Goal: Information Seeking & Learning: Learn about a topic

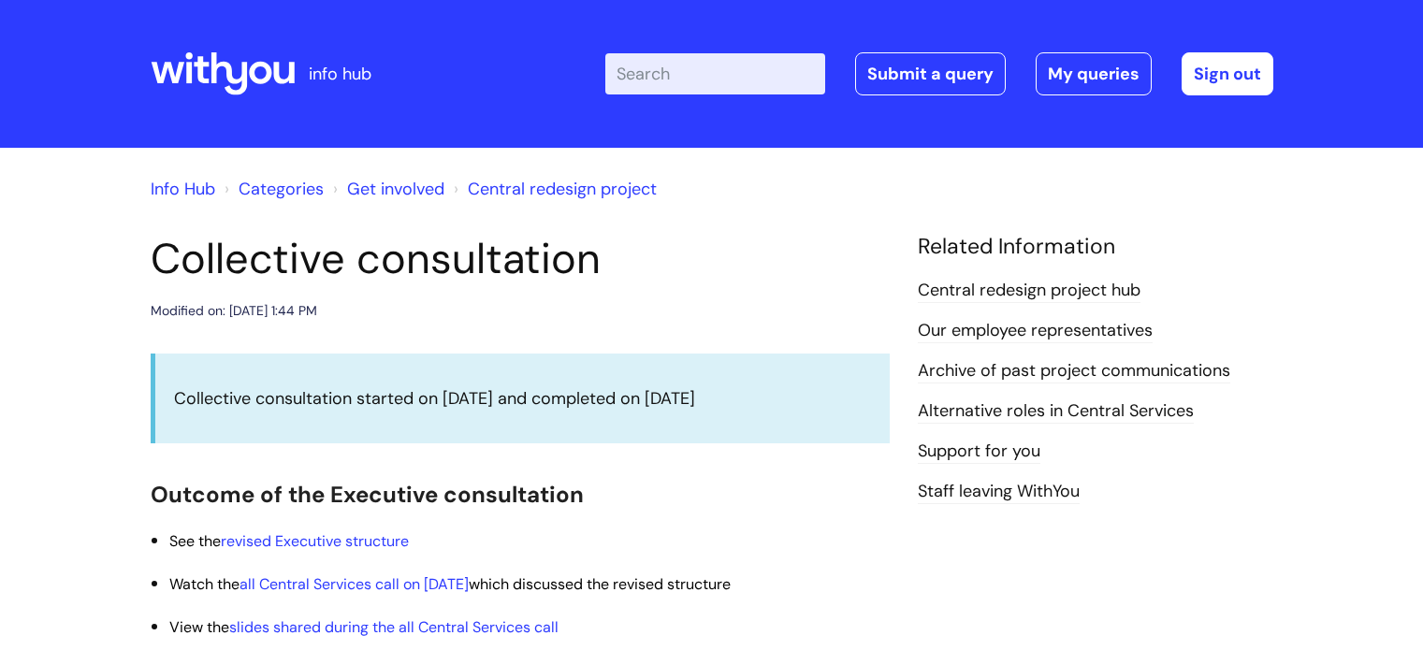
scroll to position [1033, 0]
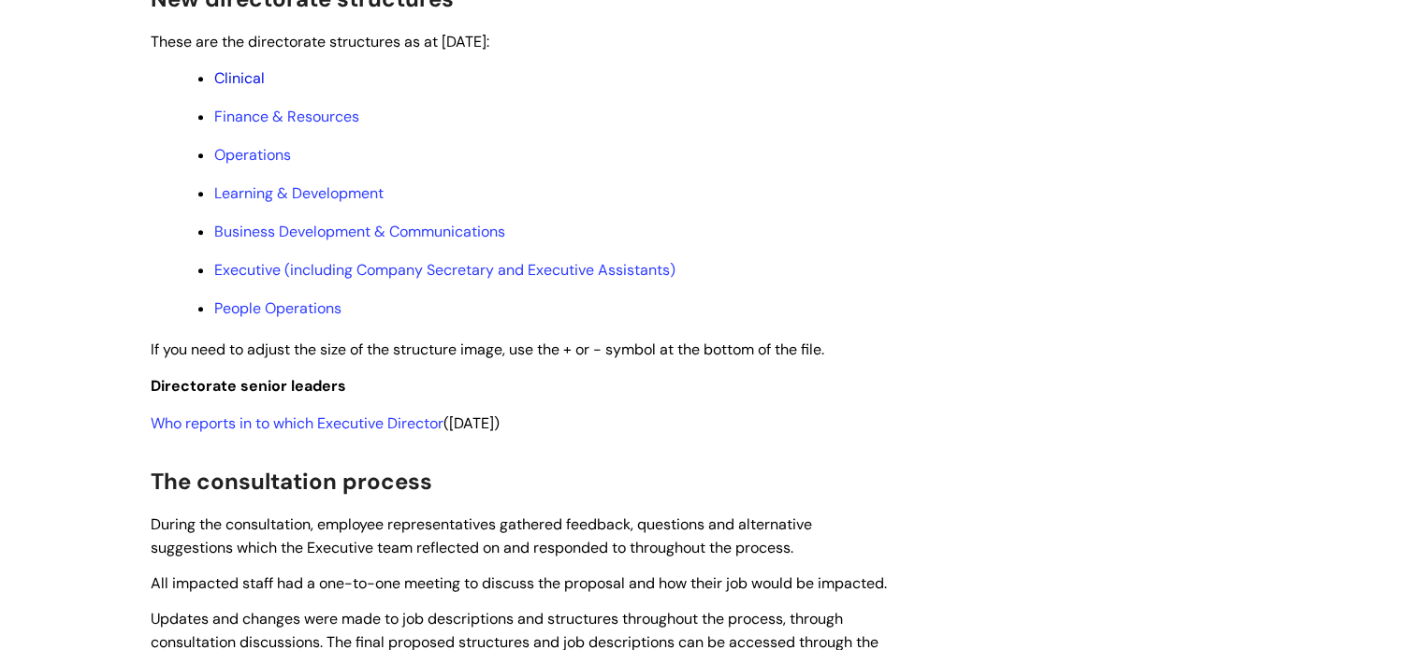
click at [239, 88] on link "Clinical" at bounding box center [239, 78] width 51 height 20
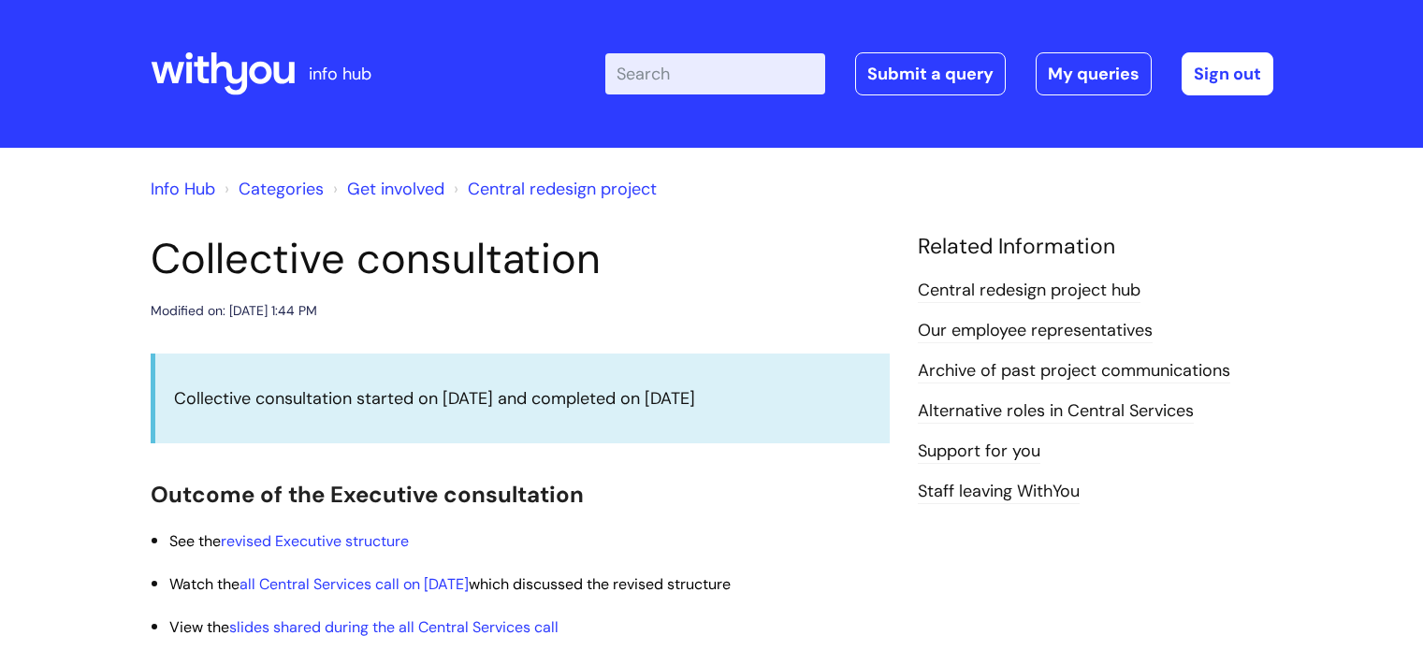
scroll to position [1033, 0]
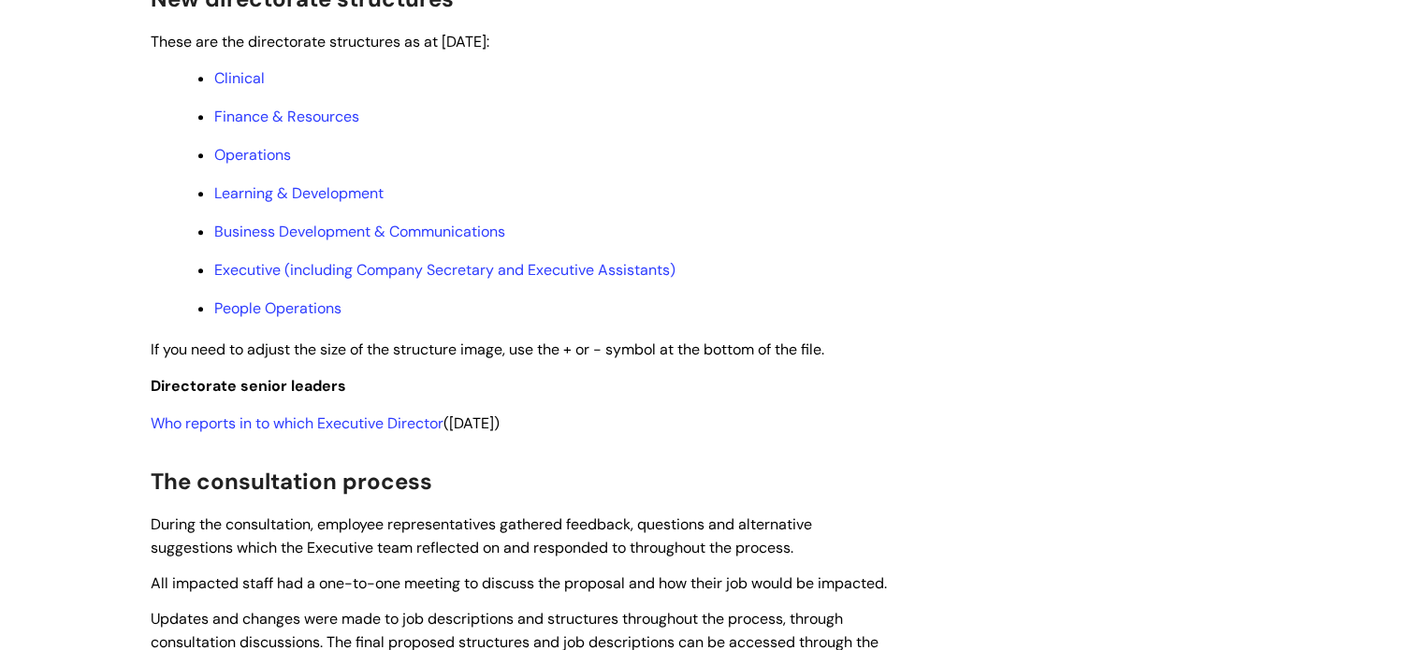
click at [299, 433] on link "Who reports in to which Executive Director" at bounding box center [297, 423] width 293 height 20
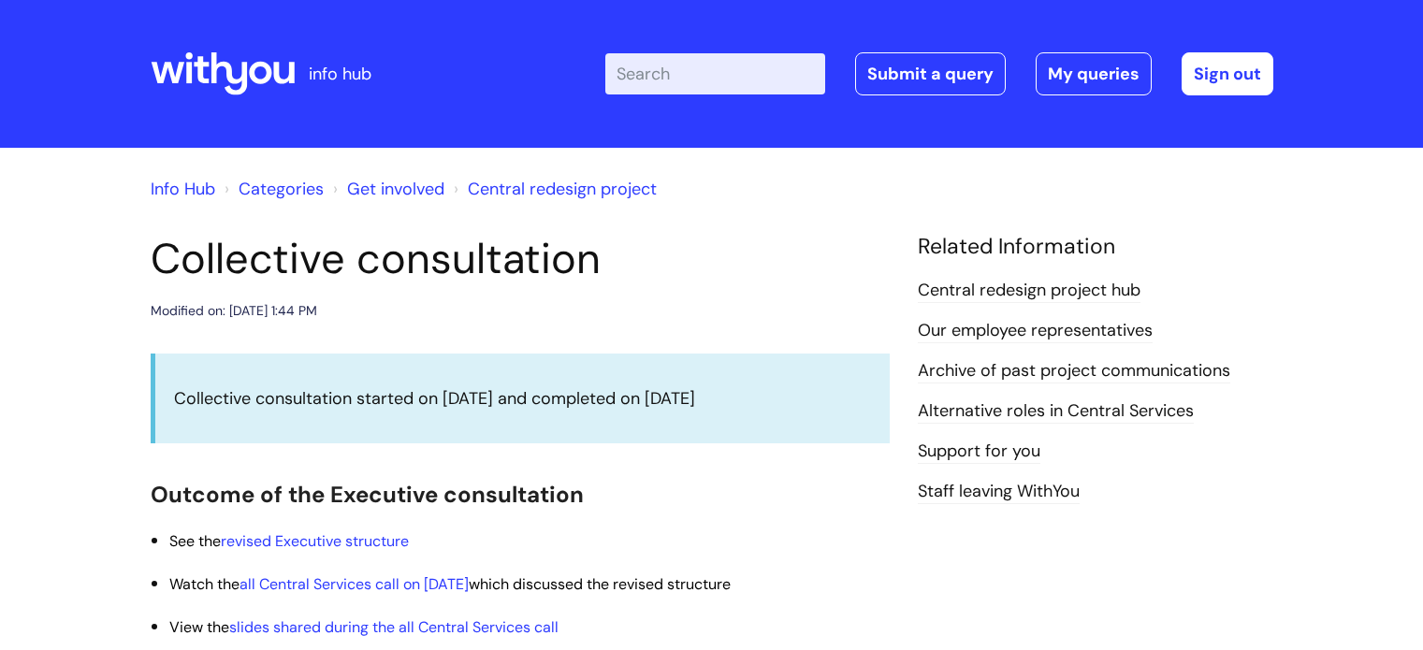
scroll to position [1033, 0]
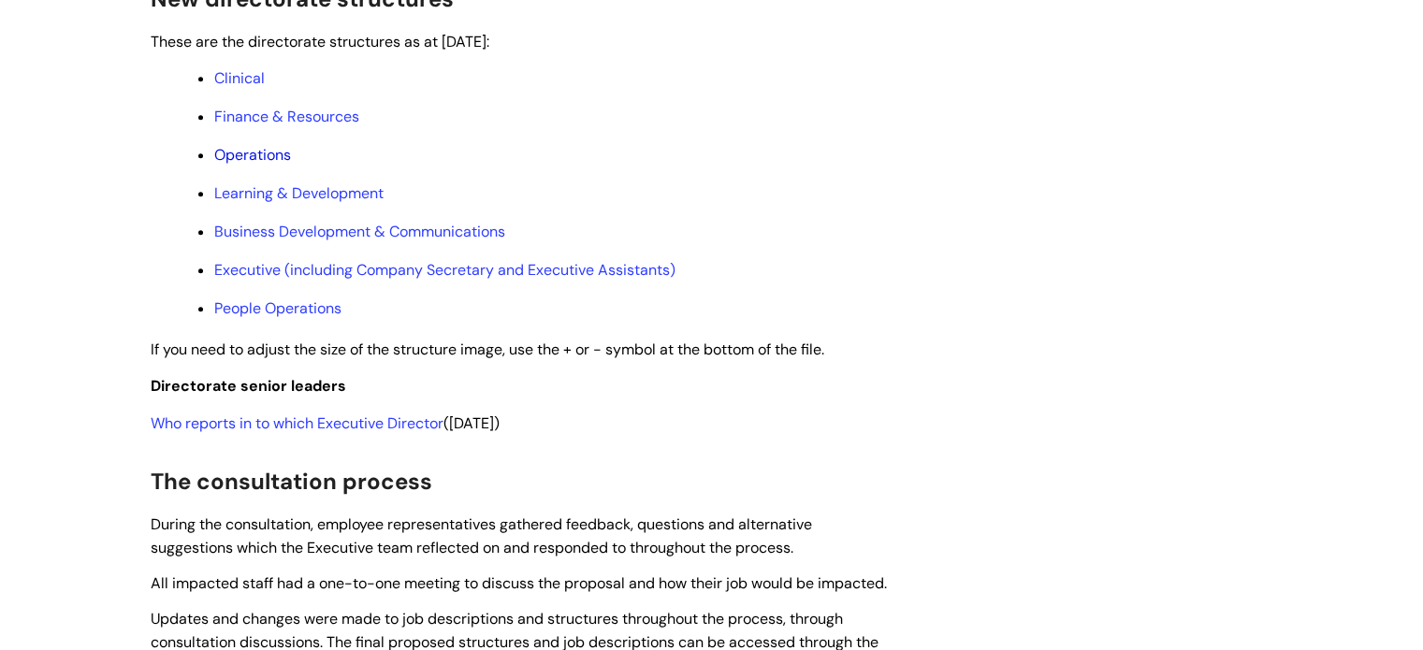
click at [249, 165] on link "Operations" at bounding box center [252, 155] width 77 height 20
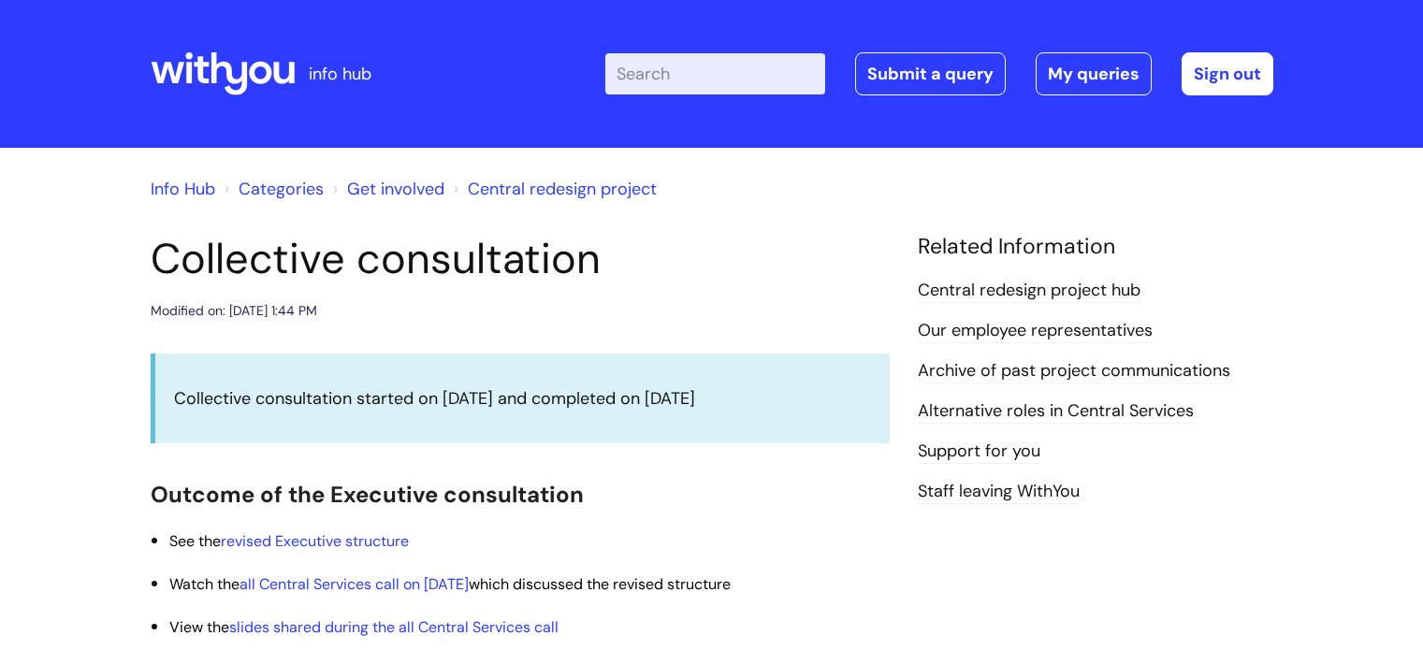
scroll to position [1033, 0]
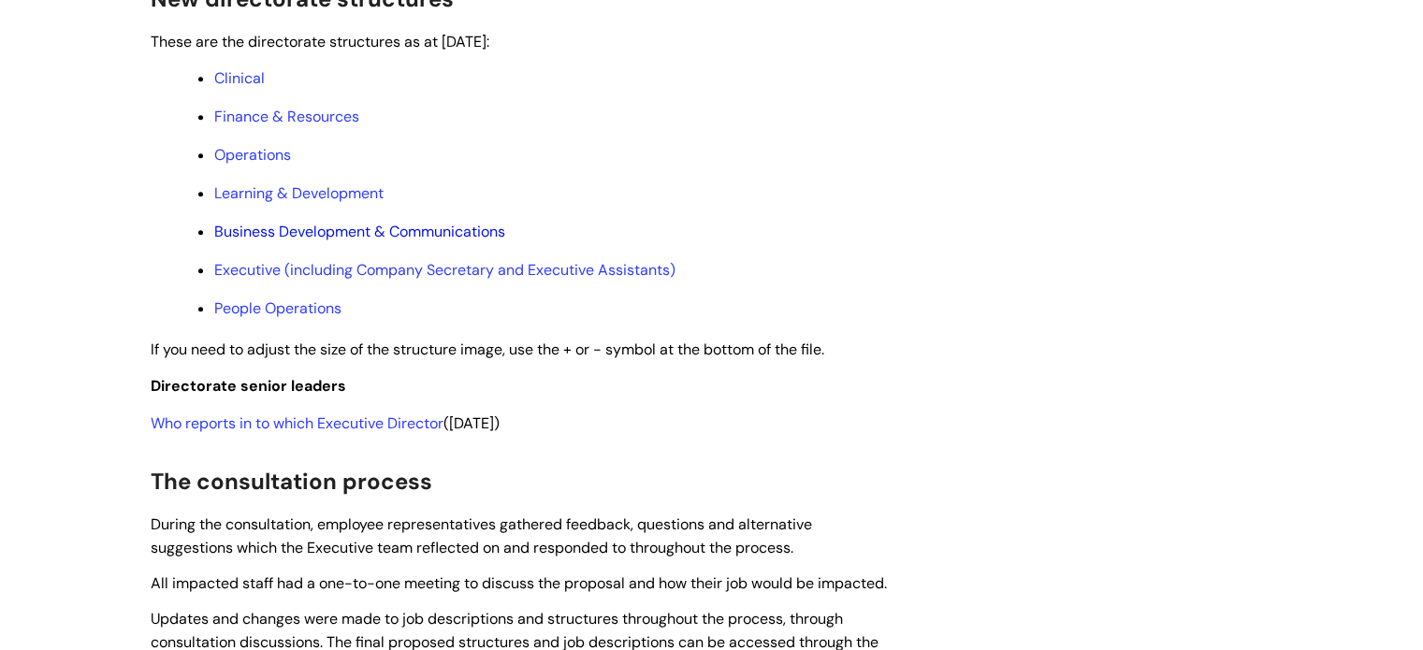
click at [346, 241] on link "Business Development & Communications" at bounding box center [359, 232] width 291 height 20
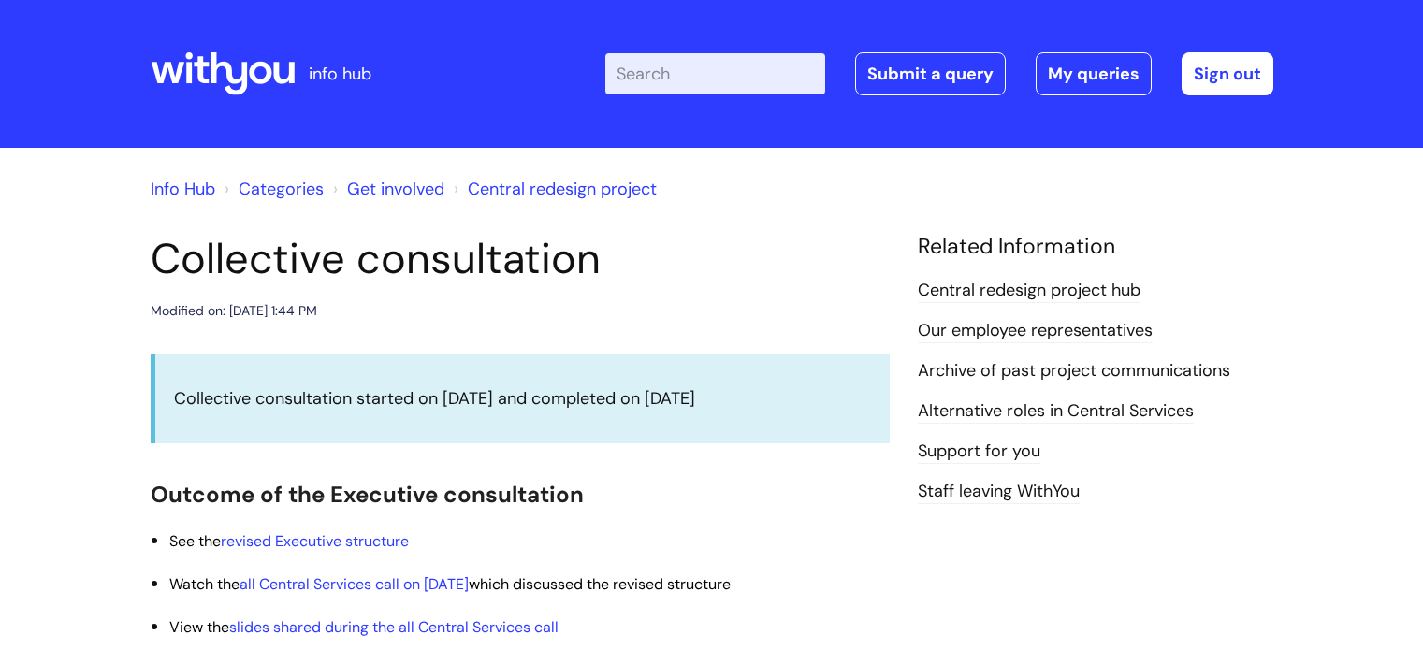
scroll to position [1033, 0]
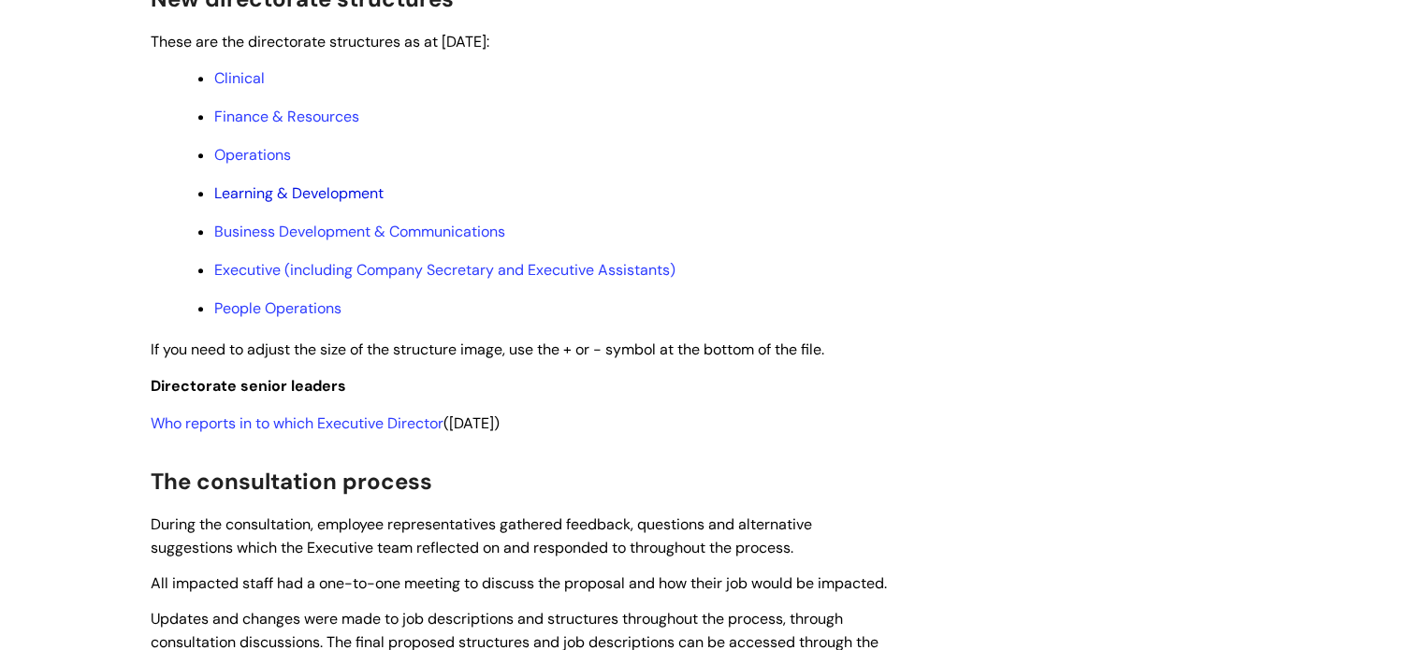
click at [261, 203] on link "Learning & Development" at bounding box center [298, 193] width 169 height 20
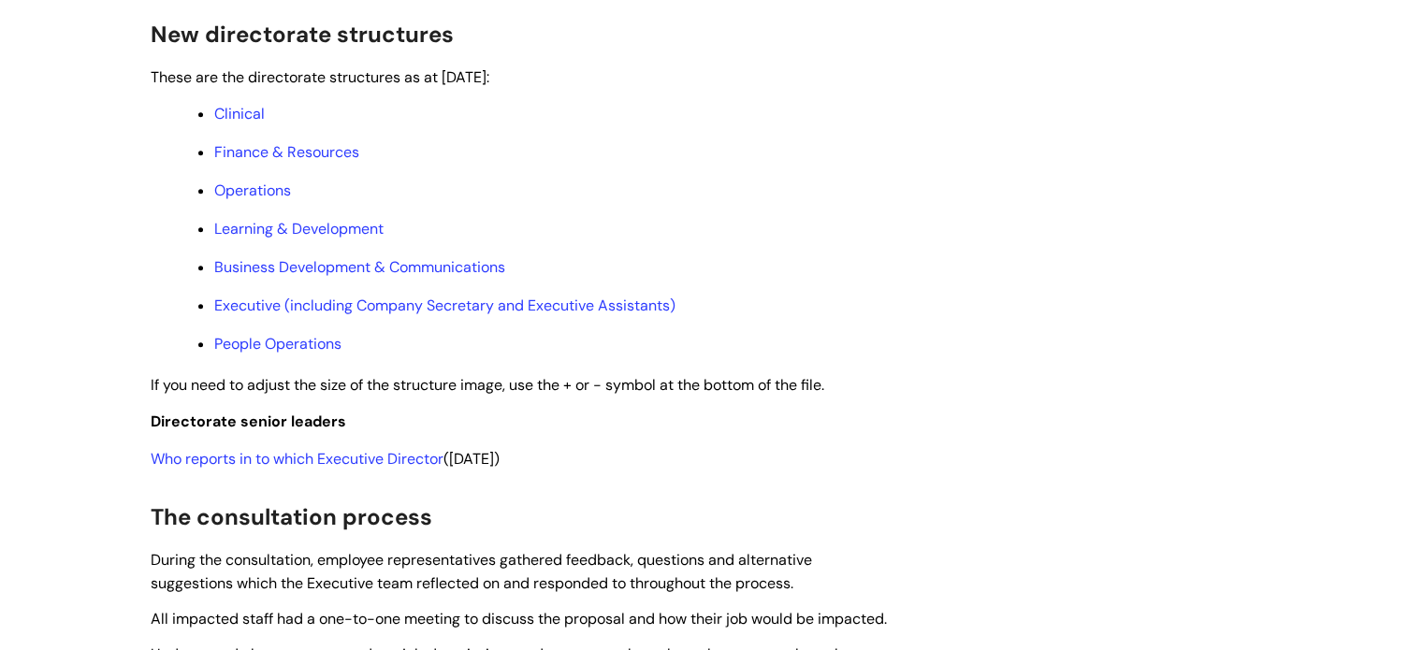
scroll to position [994, 0]
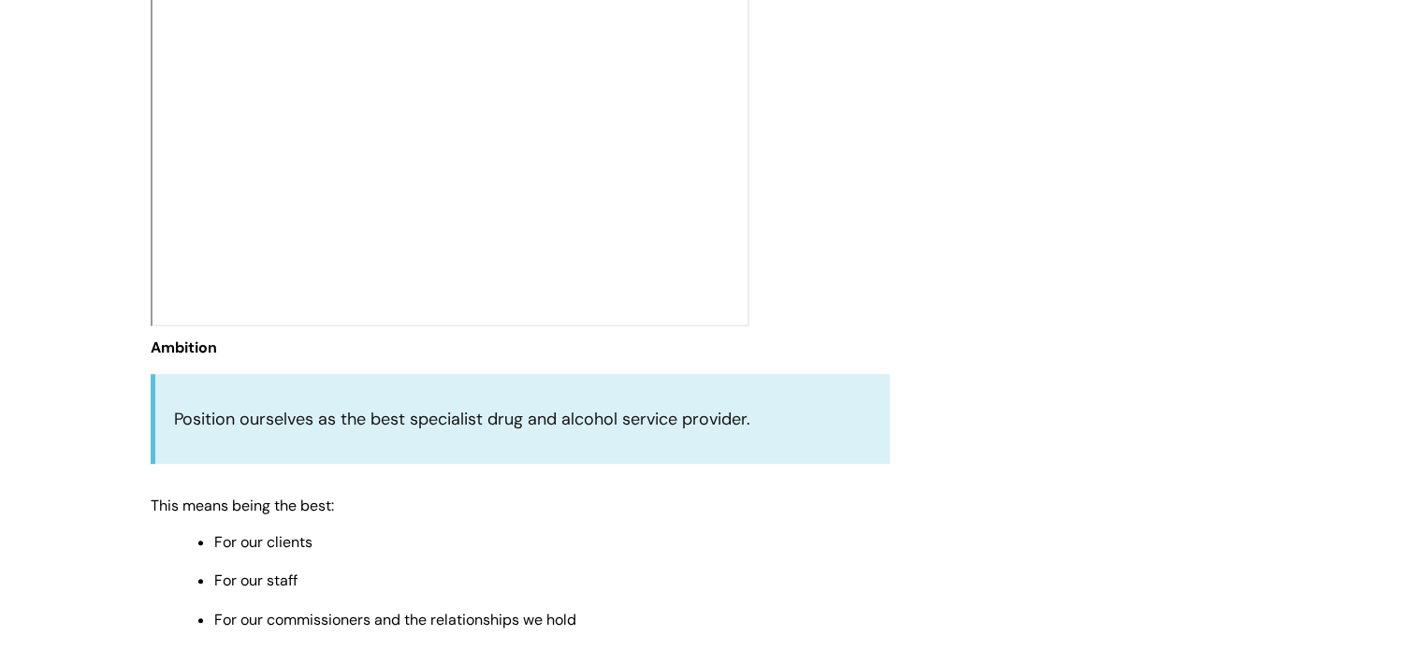
scroll to position [812, 0]
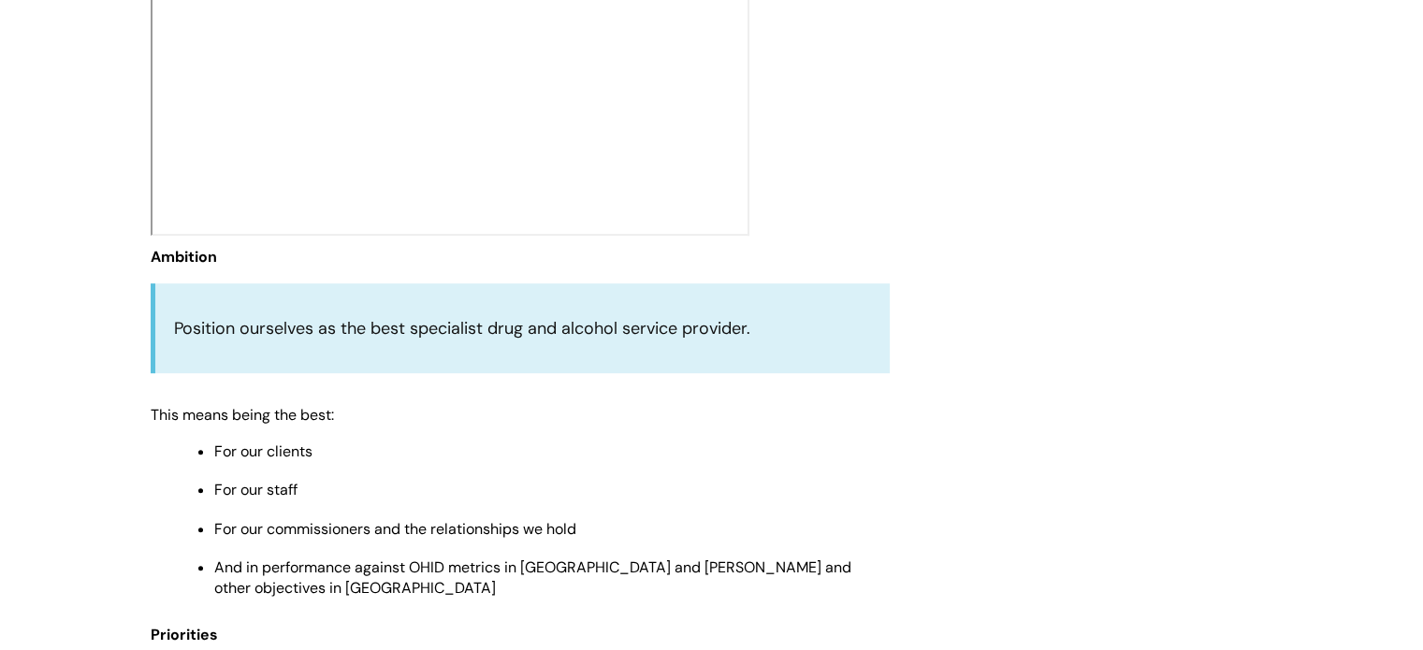
drag, startPoint x: 1433, startPoint y: 45, endPoint x: 1436, endPoint y: 166, distance: 120.7
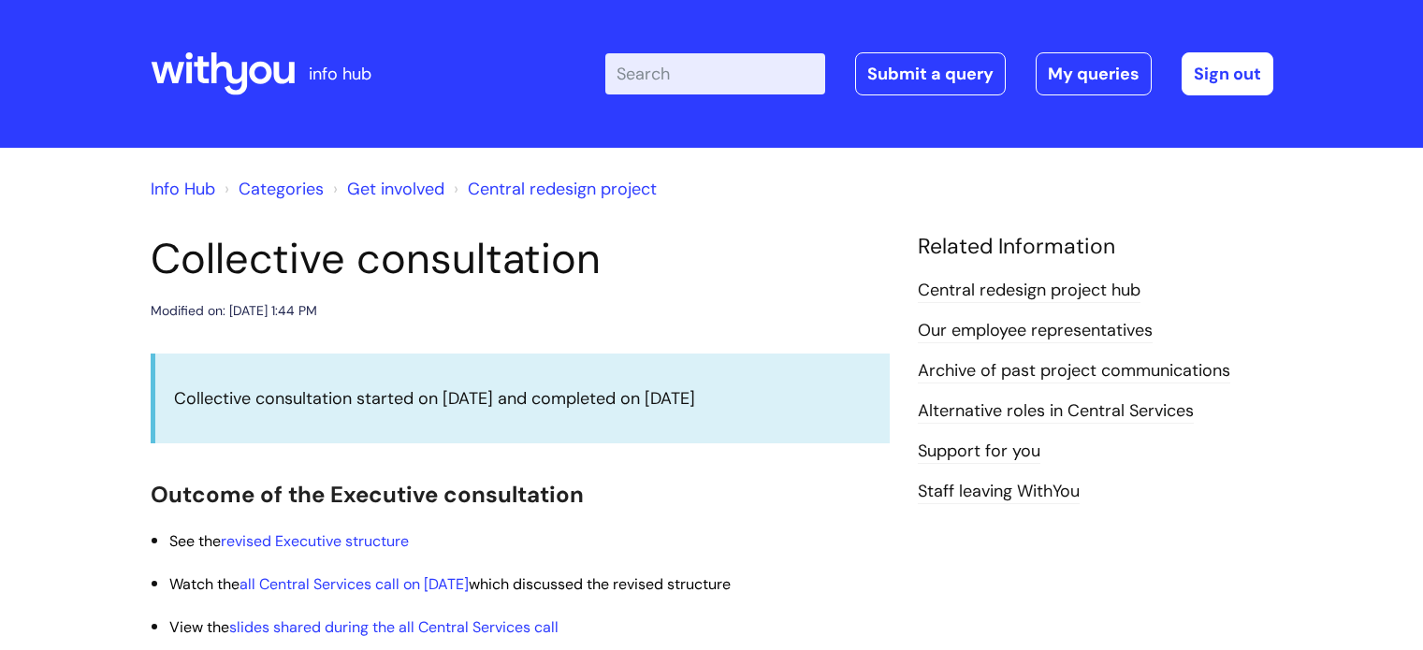
scroll to position [1033, 0]
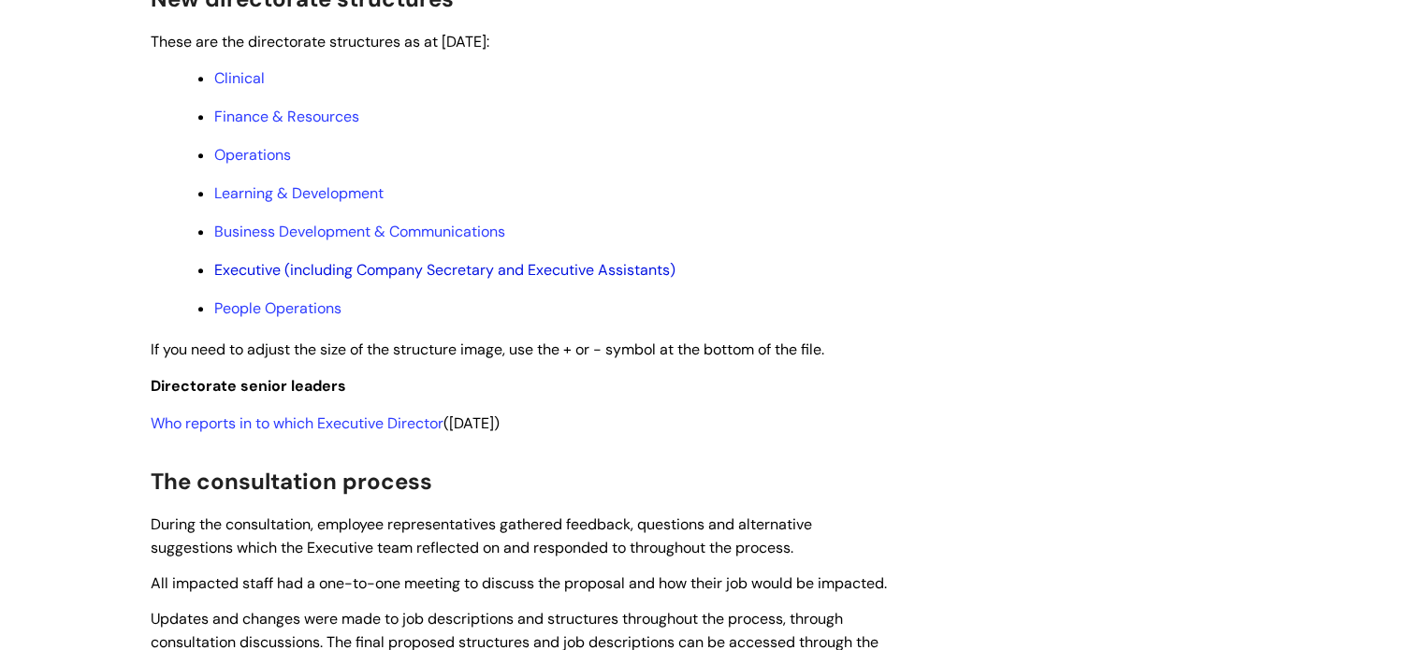
click at [277, 280] on link "Executive (including Company Secretary and Executive Assistants)" at bounding box center [444, 270] width 461 height 20
